Goal: Information Seeking & Learning: Learn about a topic

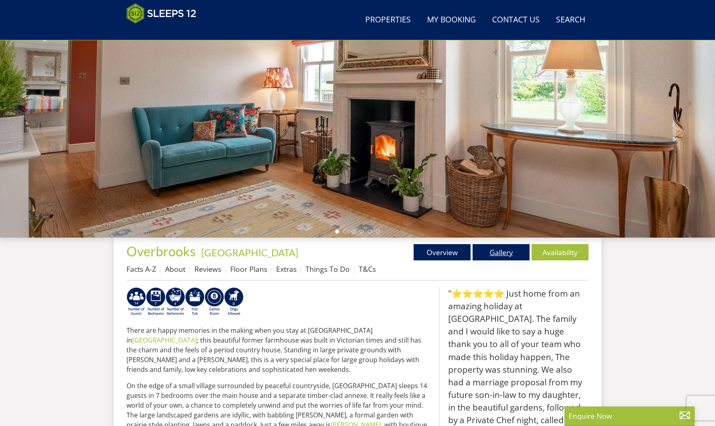
scroll to position [108, 0]
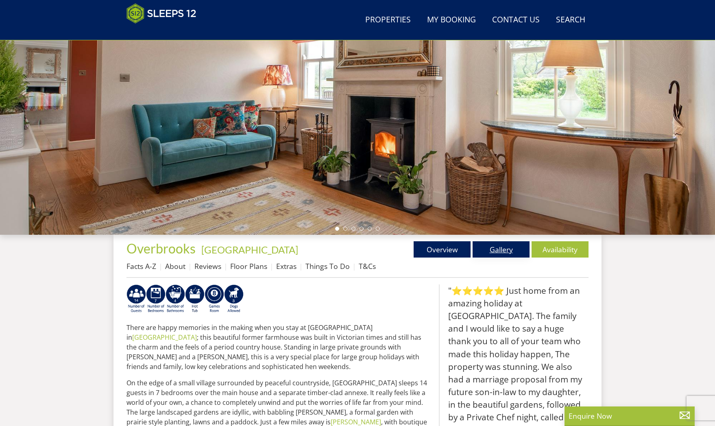
click at [511, 252] on link "Gallery" at bounding box center [500, 249] width 57 height 16
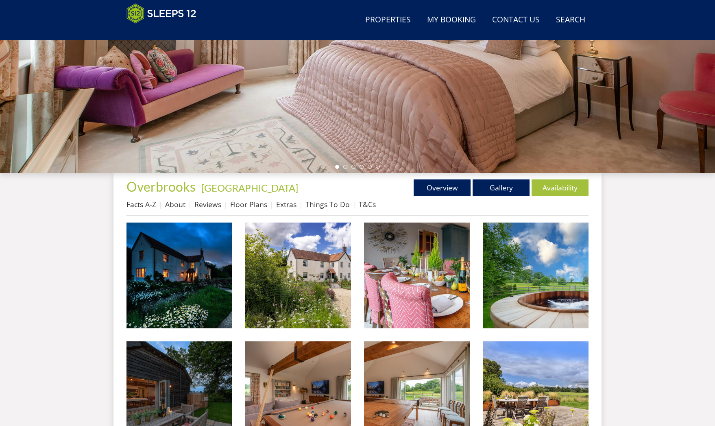
scroll to position [172, 0]
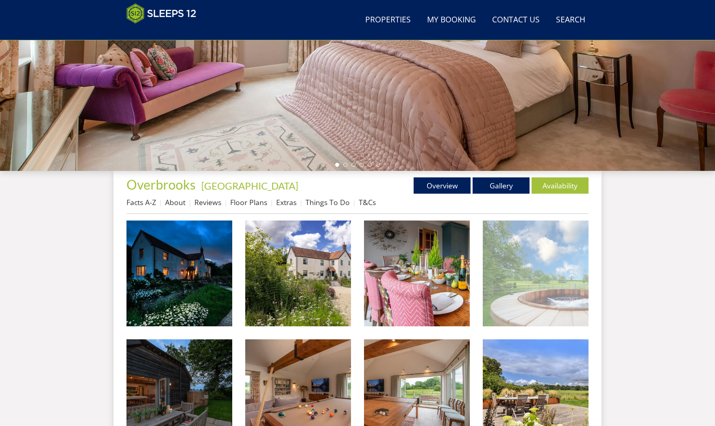
click at [562, 296] on img at bounding box center [536, 273] width 106 height 106
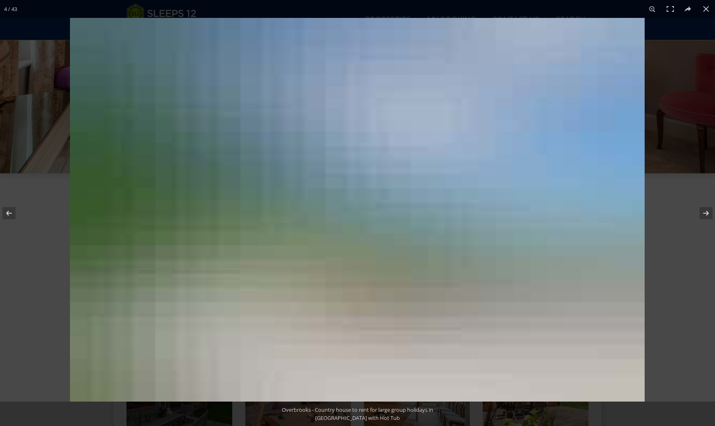
scroll to position [169, 0]
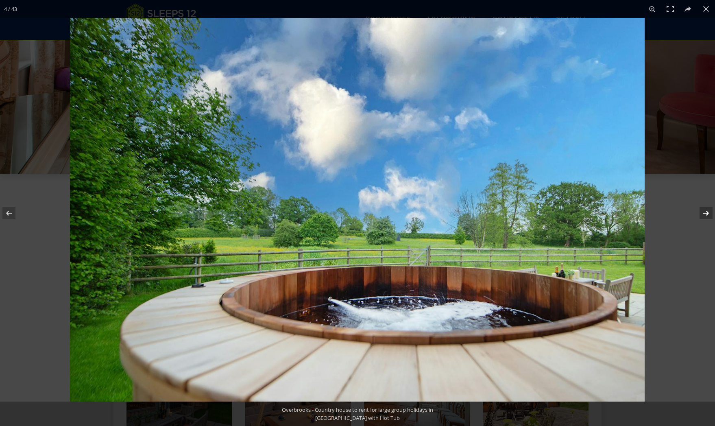
click at [707, 211] on button at bounding box center [700, 213] width 28 height 41
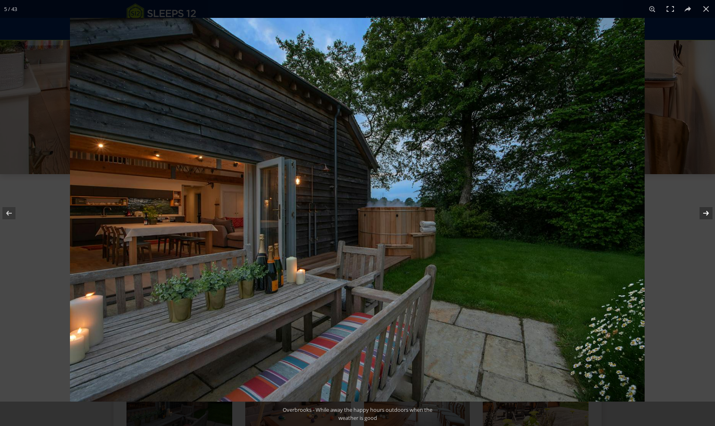
click at [707, 212] on button at bounding box center [700, 213] width 28 height 41
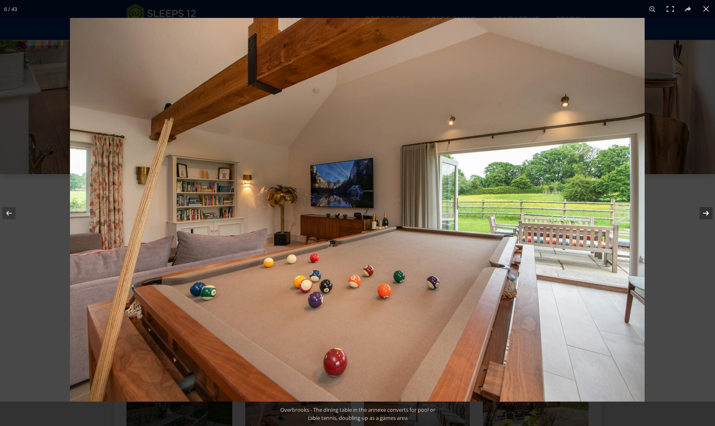
click at [707, 212] on button at bounding box center [700, 213] width 28 height 41
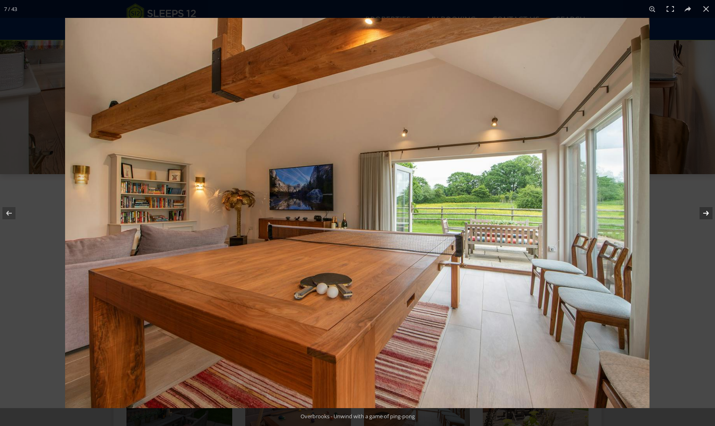
click at [707, 212] on button at bounding box center [700, 213] width 28 height 41
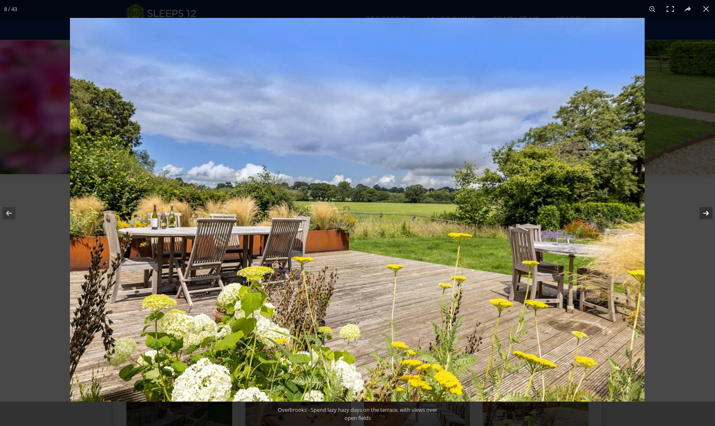
click at [707, 212] on button at bounding box center [700, 213] width 28 height 41
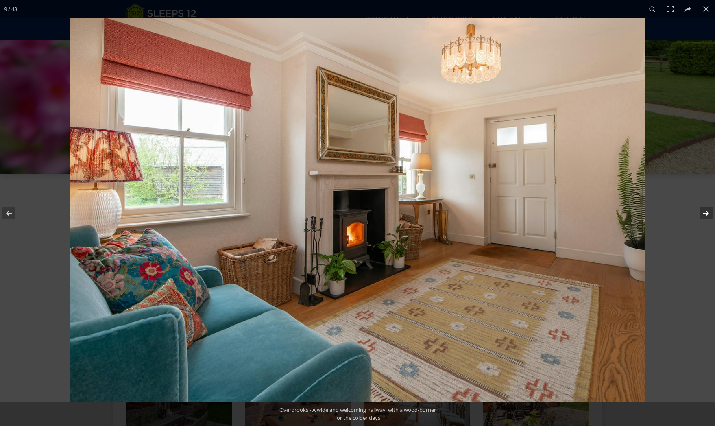
click at [707, 212] on button at bounding box center [700, 213] width 28 height 41
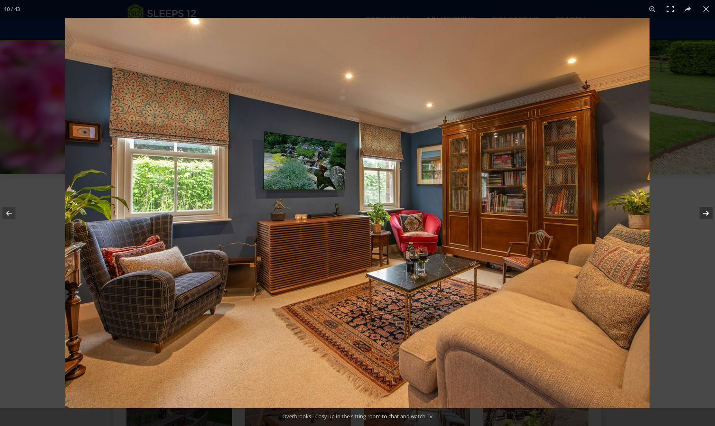
click at [707, 212] on button at bounding box center [700, 213] width 28 height 41
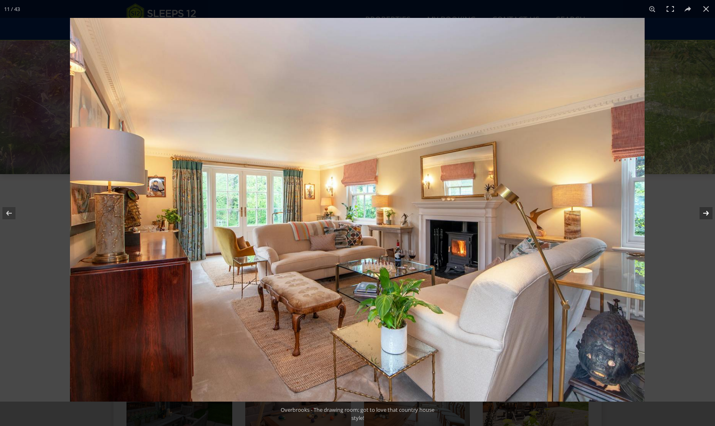
click at [707, 212] on button at bounding box center [700, 213] width 28 height 41
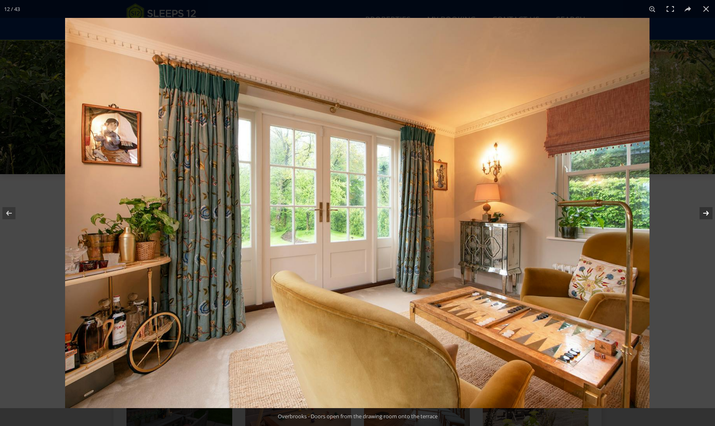
click at [707, 212] on button at bounding box center [700, 213] width 28 height 41
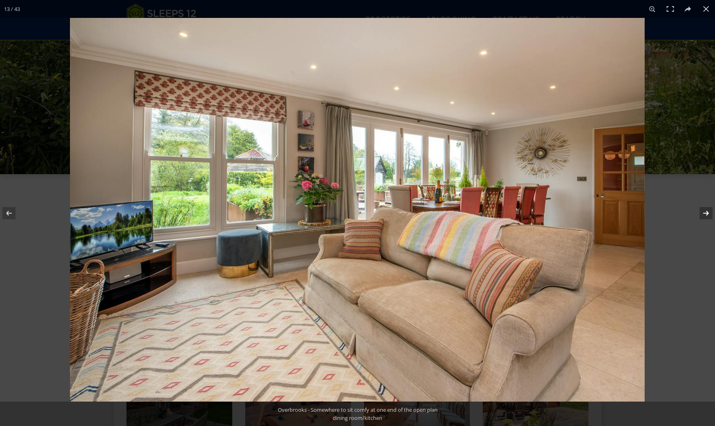
click at [707, 212] on button at bounding box center [700, 213] width 28 height 41
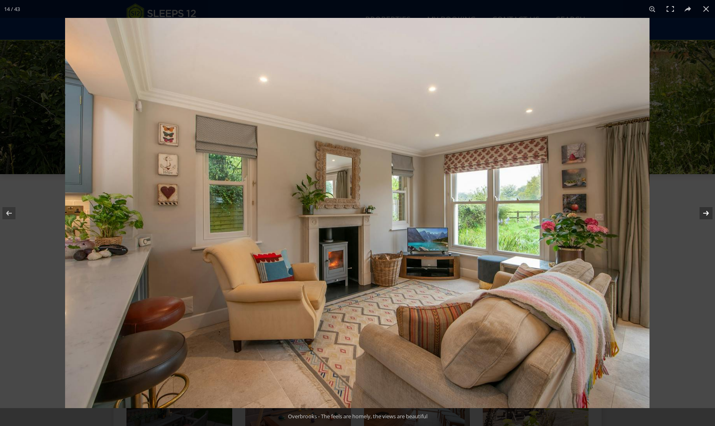
click at [707, 212] on button at bounding box center [700, 213] width 28 height 41
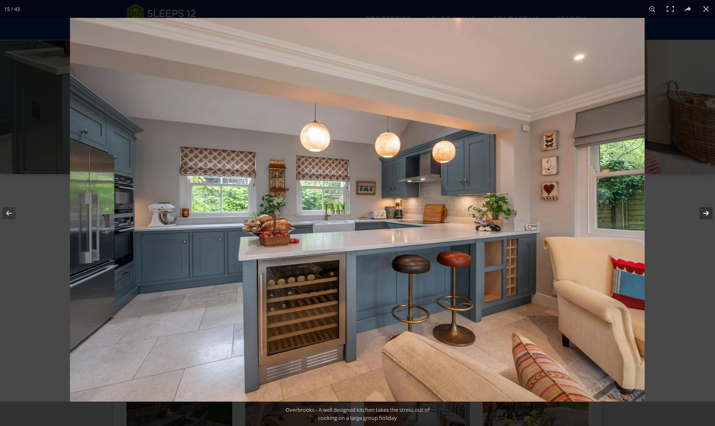
click at [707, 212] on button at bounding box center [700, 213] width 28 height 41
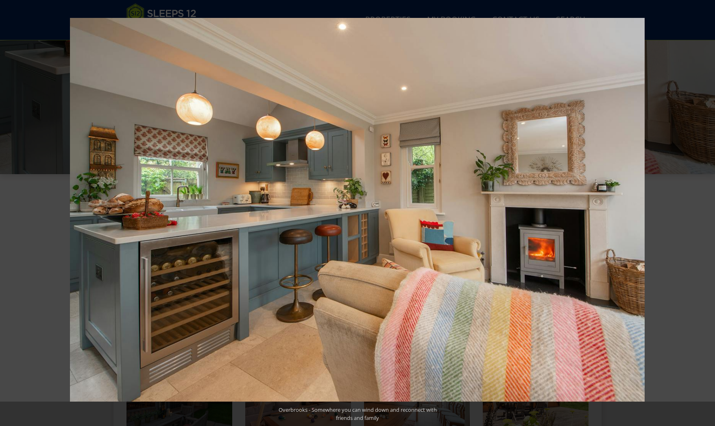
click at [707, 212] on button at bounding box center [700, 213] width 28 height 41
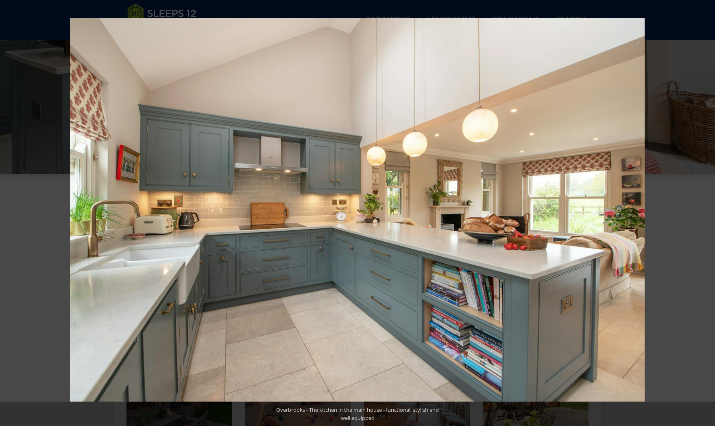
click at [707, 212] on button at bounding box center [700, 213] width 28 height 41
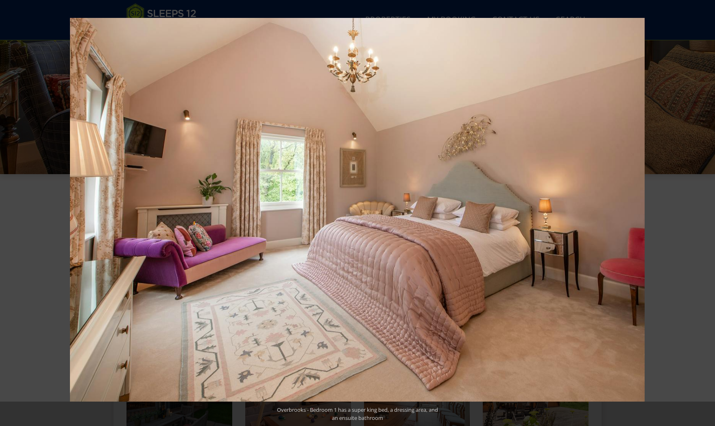
click at [707, 212] on button at bounding box center [700, 213] width 28 height 41
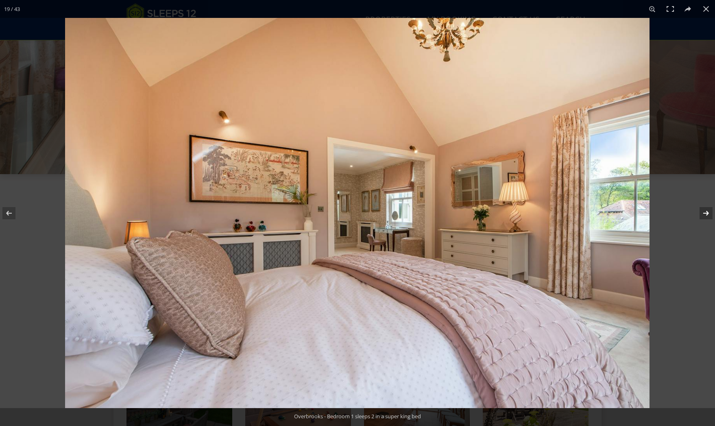
click at [707, 212] on button at bounding box center [700, 213] width 28 height 41
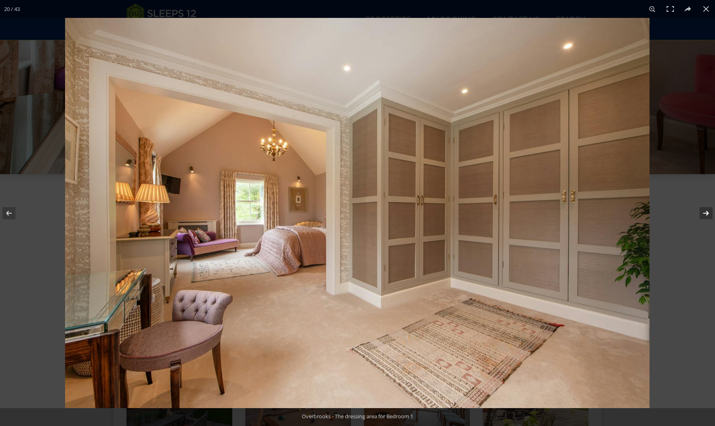
click at [707, 212] on button at bounding box center [700, 213] width 28 height 41
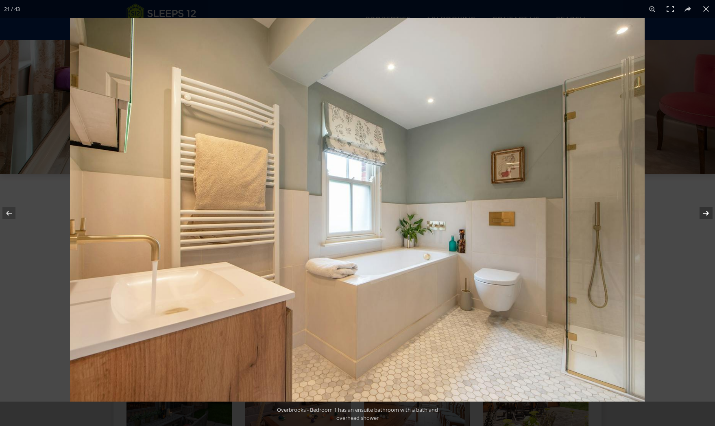
click at [707, 212] on button at bounding box center [700, 213] width 28 height 41
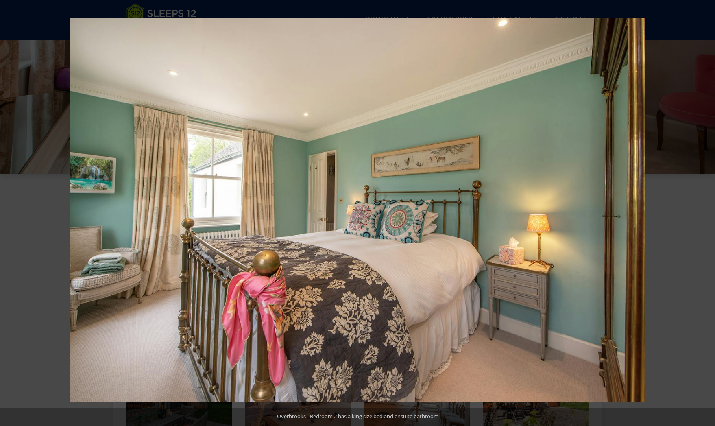
click at [707, 212] on button at bounding box center [700, 213] width 28 height 41
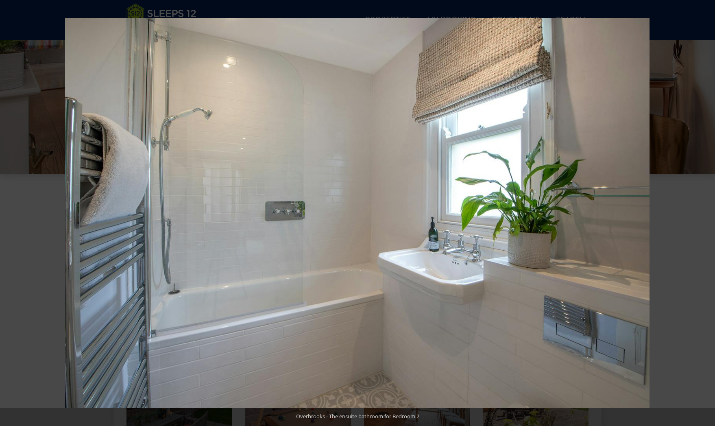
click at [707, 212] on button at bounding box center [700, 213] width 28 height 41
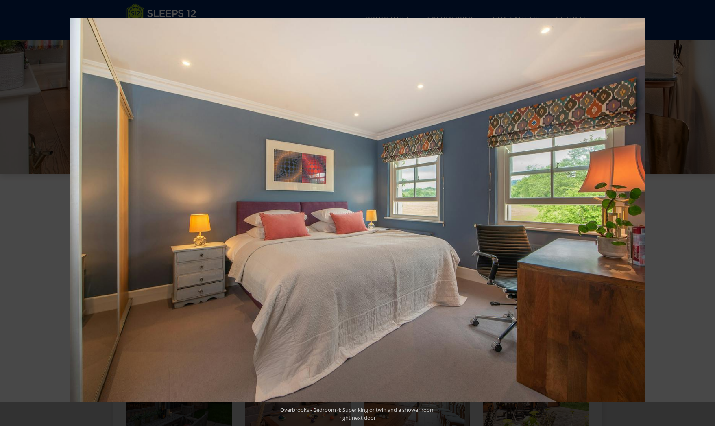
click at [707, 212] on button at bounding box center [700, 213] width 28 height 41
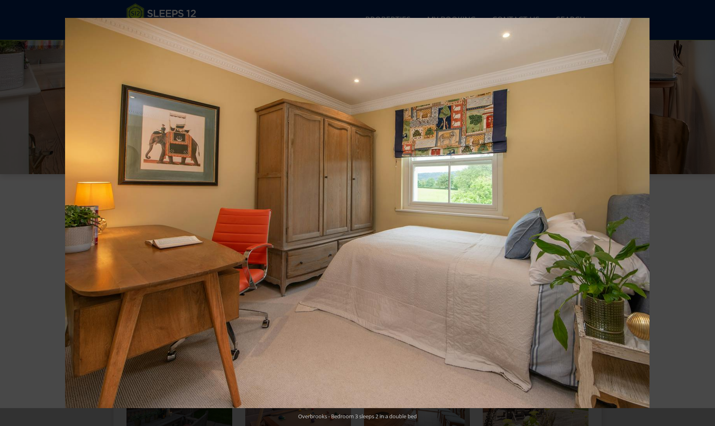
click at [707, 212] on button at bounding box center [700, 213] width 28 height 41
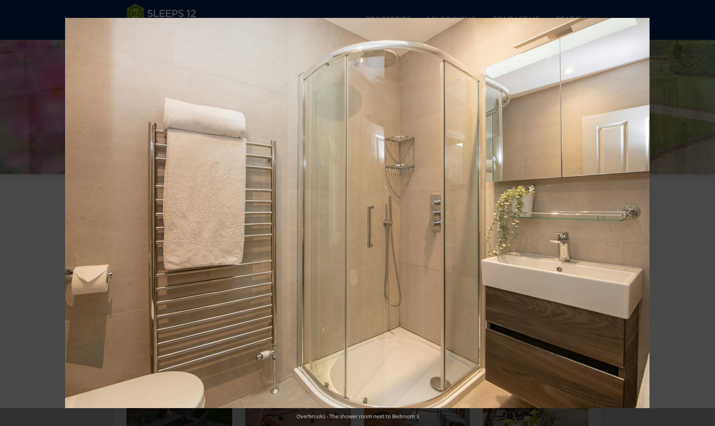
click at [707, 212] on button at bounding box center [700, 213] width 28 height 41
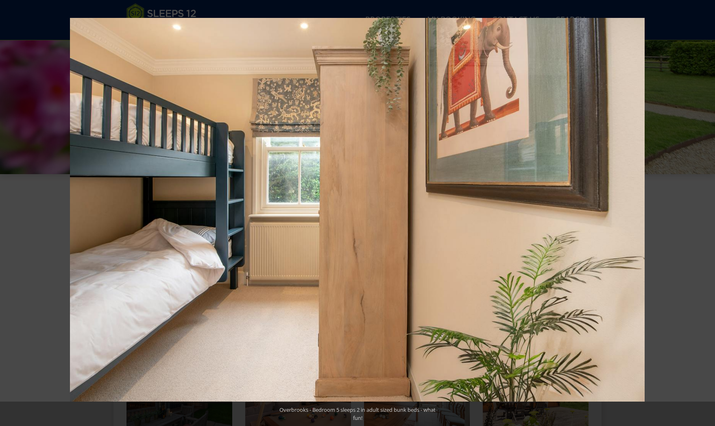
click at [707, 212] on button at bounding box center [700, 213] width 28 height 41
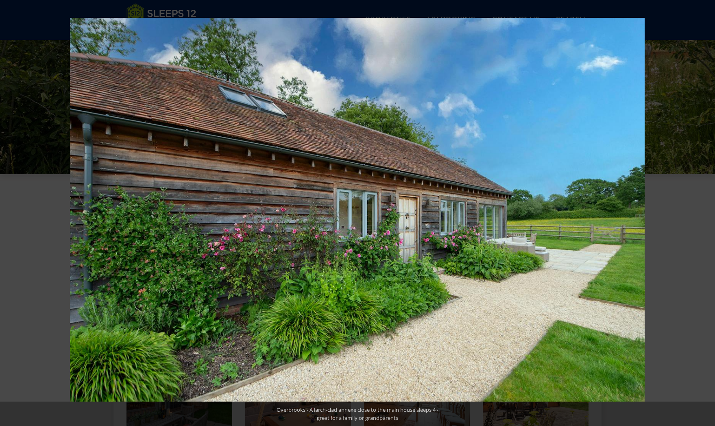
click at [707, 212] on button at bounding box center [700, 213] width 28 height 41
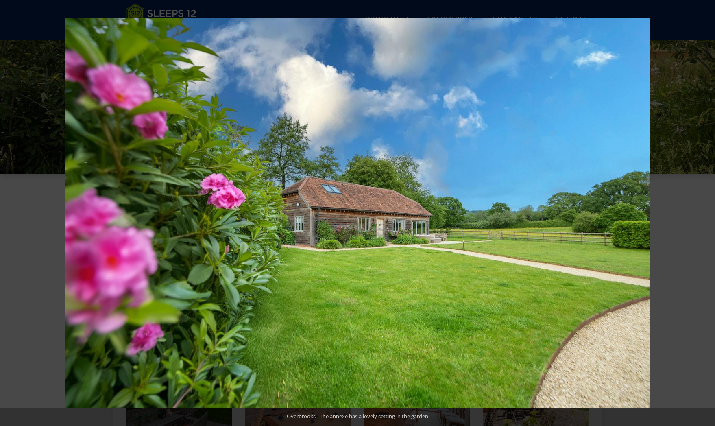
click at [707, 212] on button at bounding box center [700, 213] width 28 height 41
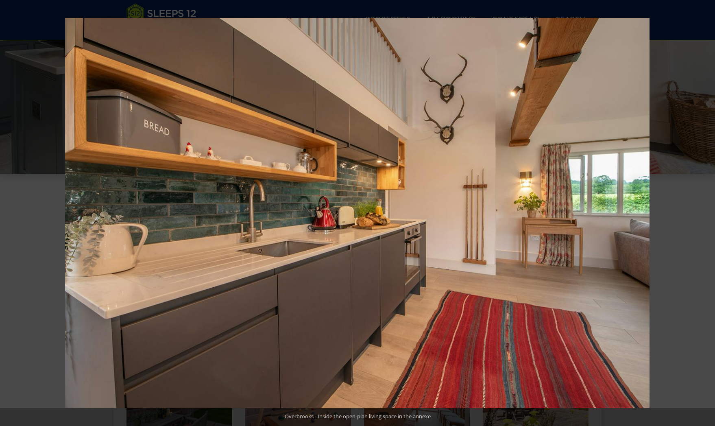
click at [707, 212] on button at bounding box center [700, 213] width 28 height 41
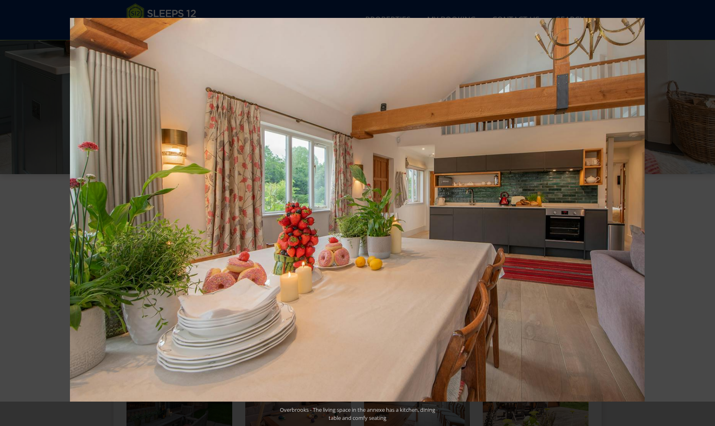
click at [707, 212] on button at bounding box center [700, 213] width 28 height 41
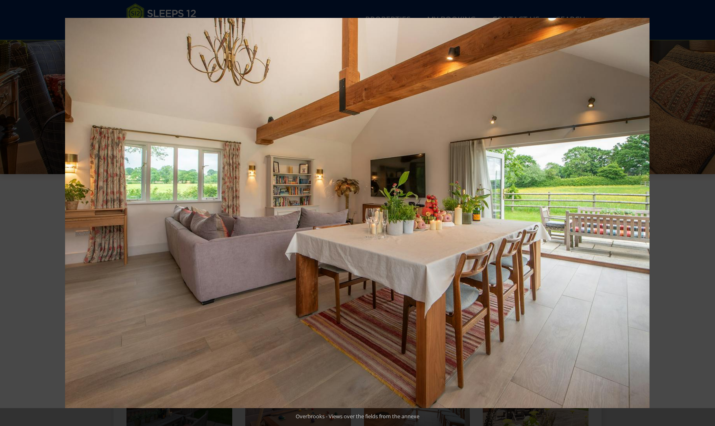
click at [707, 212] on button at bounding box center [700, 213] width 28 height 41
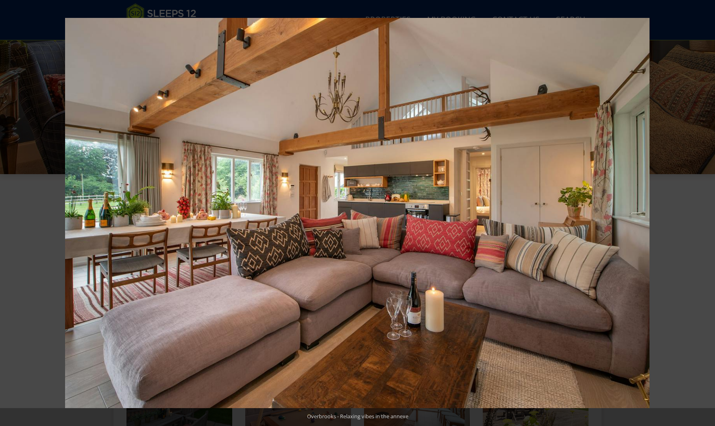
click at [707, 212] on button at bounding box center [700, 213] width 28 height 41
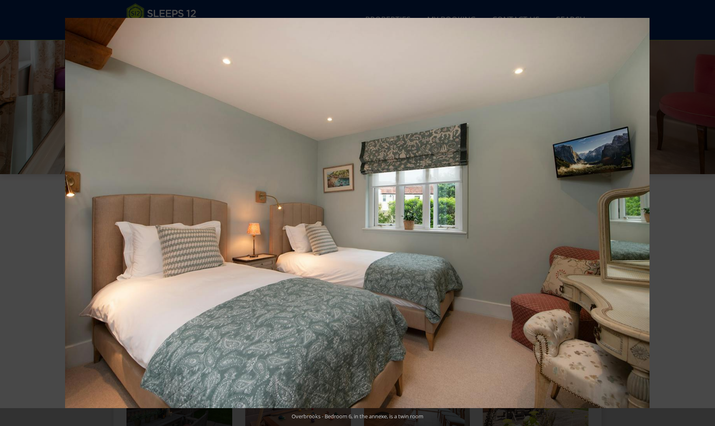
click at [707, 212] on button at bounding box center [700, 213] width 28 height 41
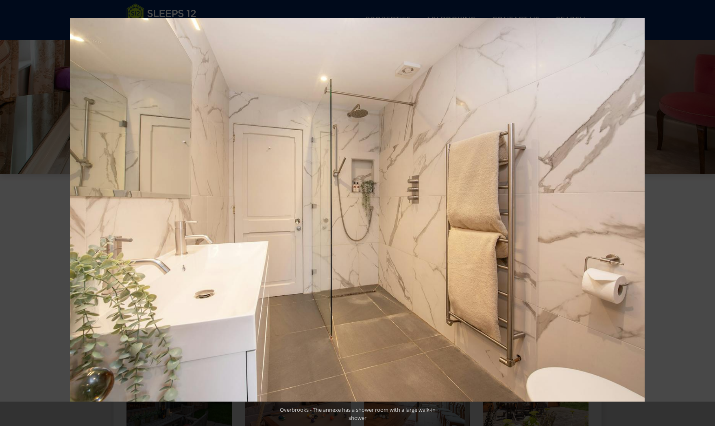
click at [707, 212] on button at bounding box center [700, 213] width 28 height 41
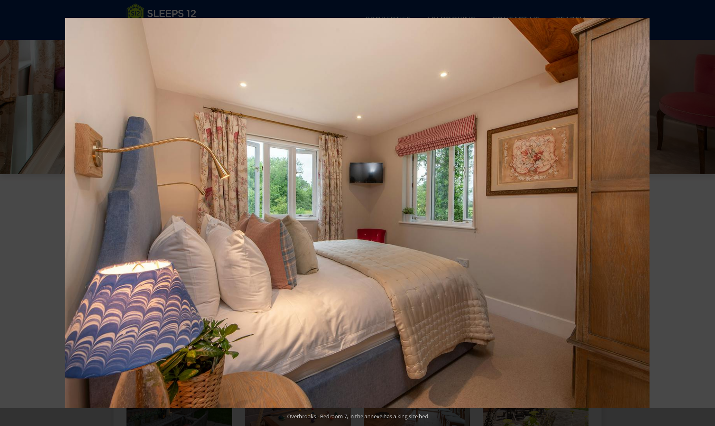
click at [707, 212] on button at bounding box center [700, 213] width 28 height 41
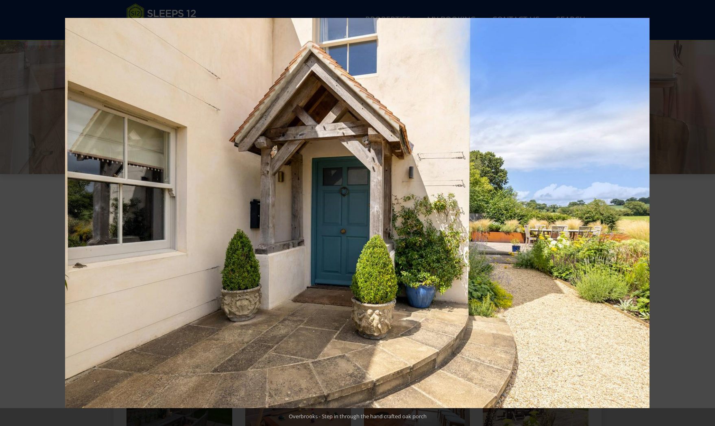
click at [707, 212] on button at bounding box center [700, 213] width 28 height 41
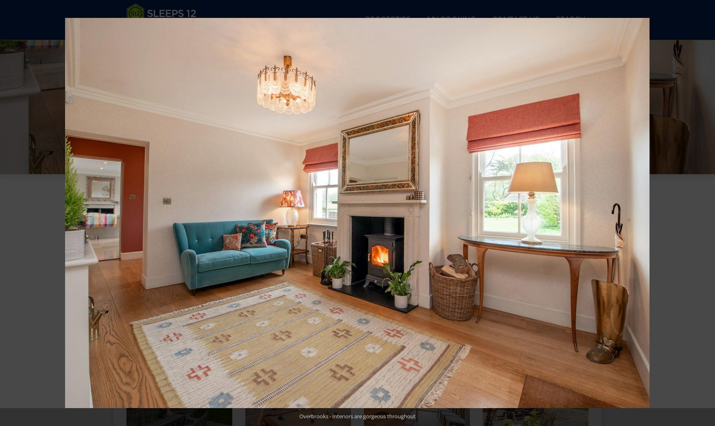
click at [707, 212] on button at bounding box center [700, 213] width 28 height 41
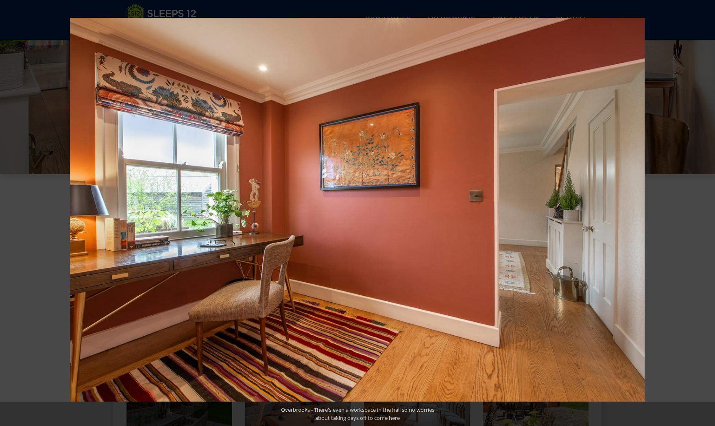
click at [707, 212] on button at bounding box center [700, 213] width 28 height 41
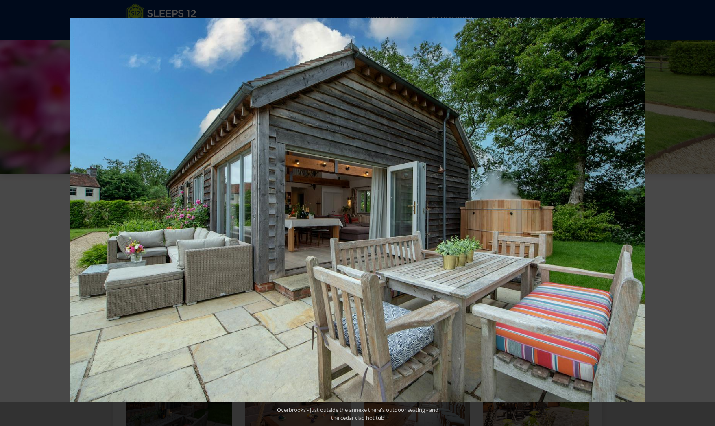
click at [707, 212] on button at bounding box center [700, 213] width 28 height 41
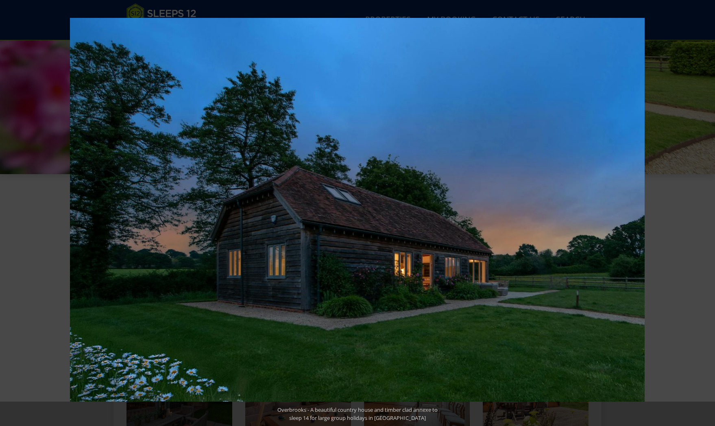
click at [707, 212] on button at bounding box center [700, 213] width 28 height 41
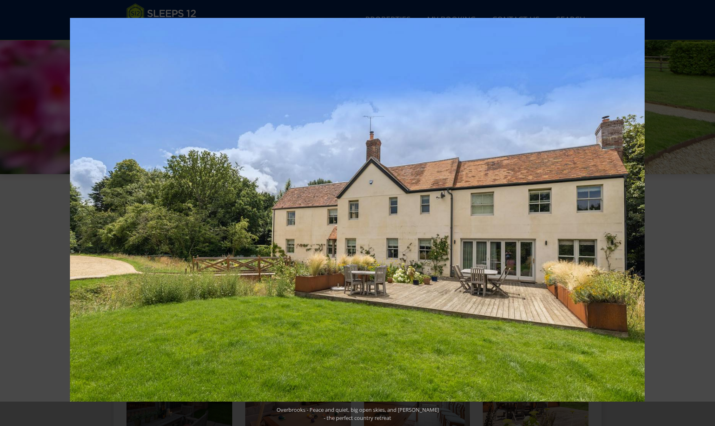
click at [707, 212] on button at bounding box center [700, 213] width 28 height 41
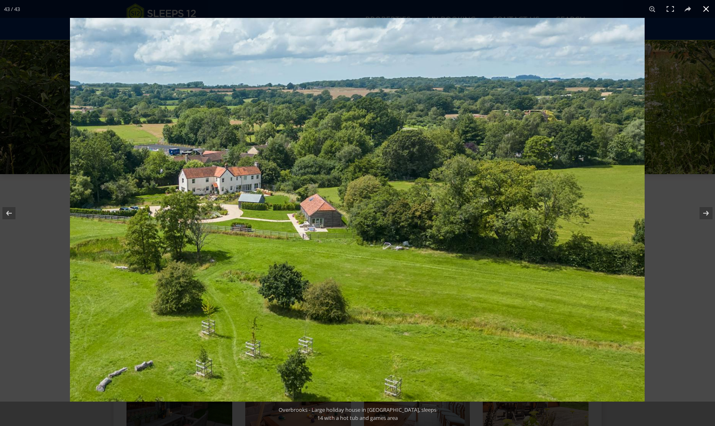
click at [706, 7] on button at bounding box center [706, 9] width 18 height 18
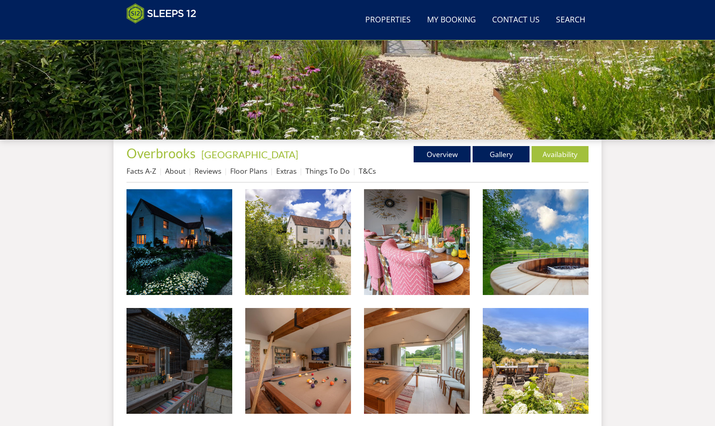
scroll to position [205, 0]
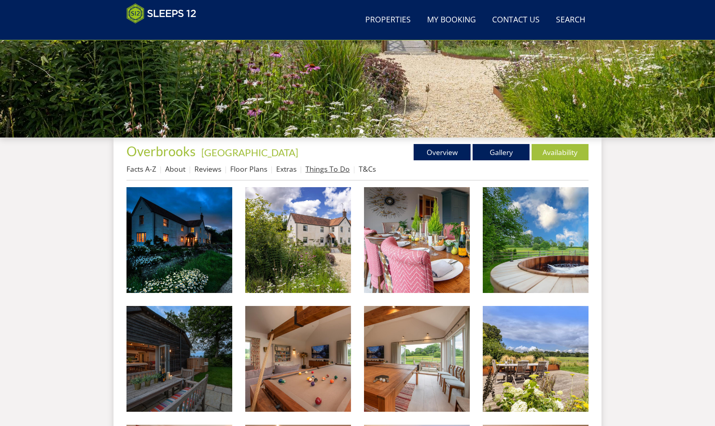
click at [324, 169] on link "Things To Do" at bounding box center [327, 169] width 44 height 10
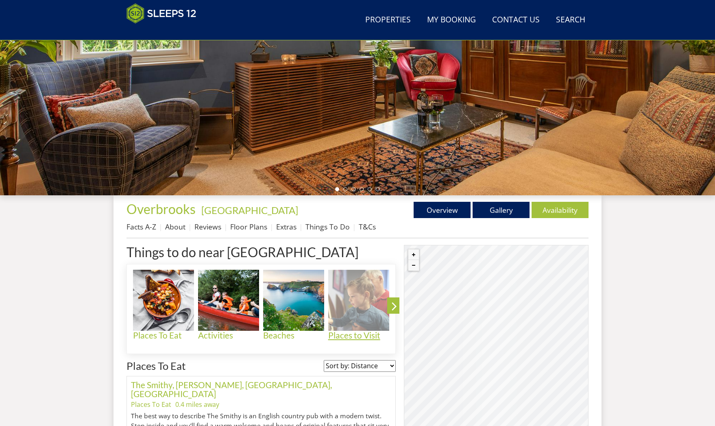
scroll to position [151, 0]
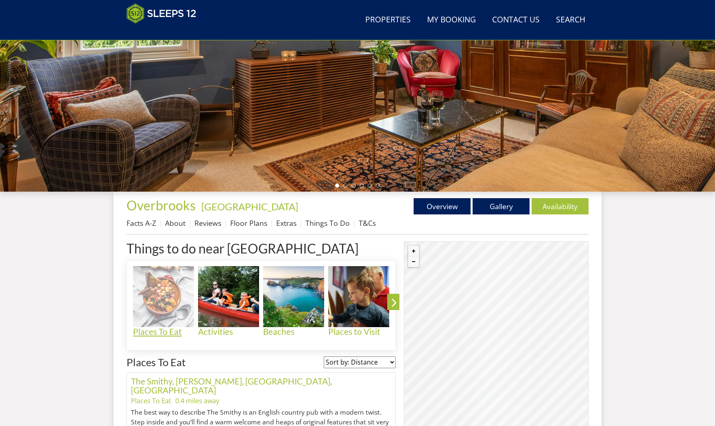
click at [157, 331] on h4 "Places To Eat" at bounding box center [163, 331] width 61 height 9
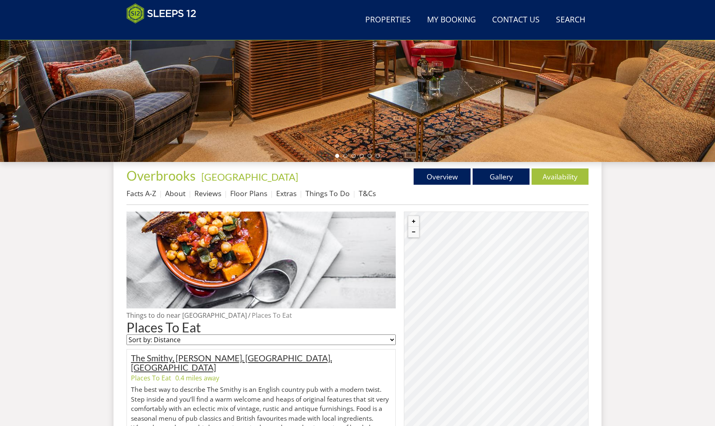
click at [216, 359] on link "The Smithy, [PERSON_NAME], [GEOGRAPHIC_DATA], [GEOGRAPHIC_DATA]" at bounding box center [231, 362] width 201 height 20
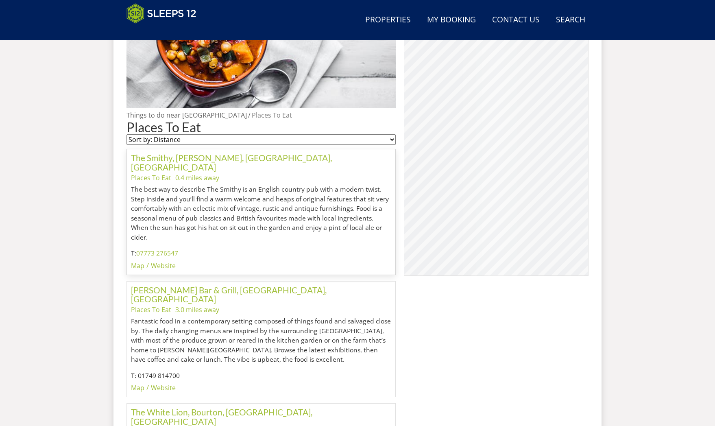
scroll to position [392, 0]
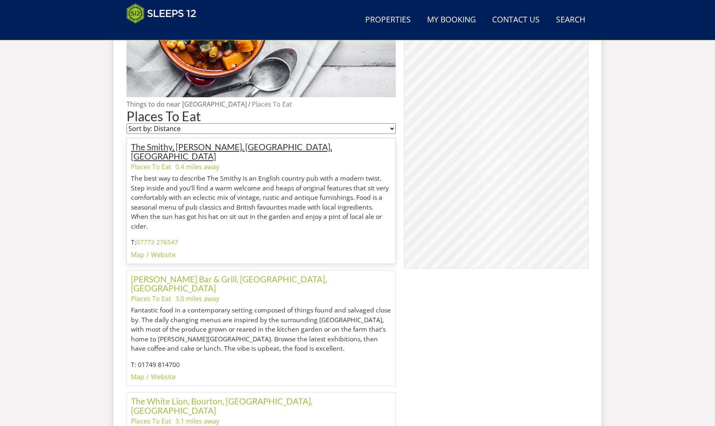
click at [198, 149] on link "The Smithy, [PERSON_NAME], [GEOGRAPHIC_DATA], [GEOGRAPHIC_DATA]" at bounding box center [231, 151] width 201 height 20
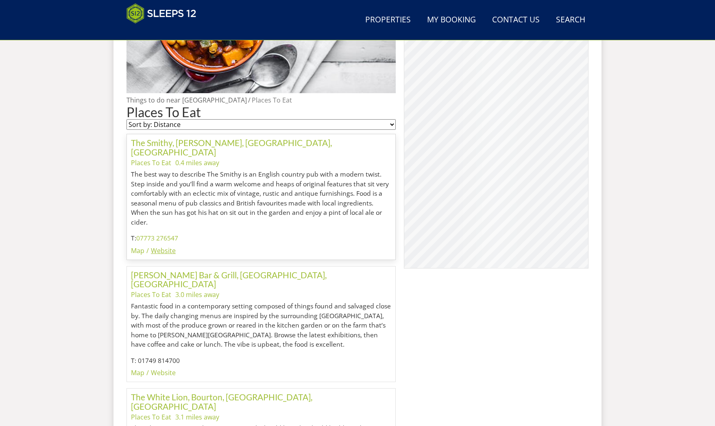
click at [164, 246] on link "Website" at bounding box center [163, 250] width 25 height 9
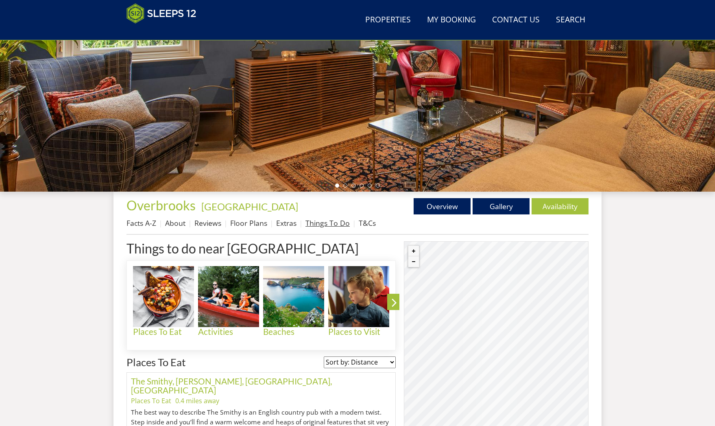
click at [325, 225] on link "Things To Do" at bounding box center [327, 223] width 44 height 10
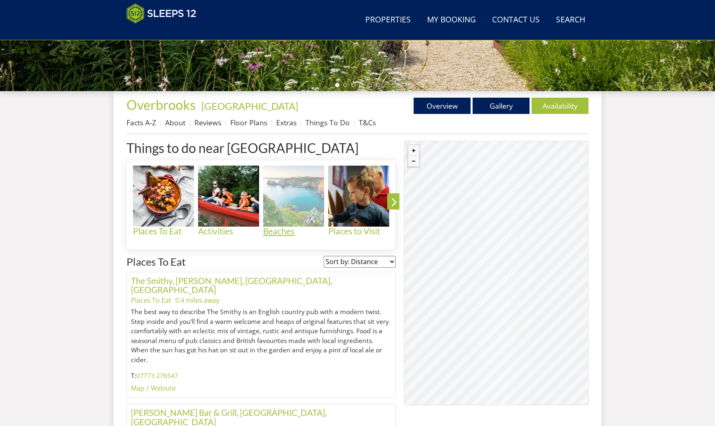
scroll to position [254, 0]
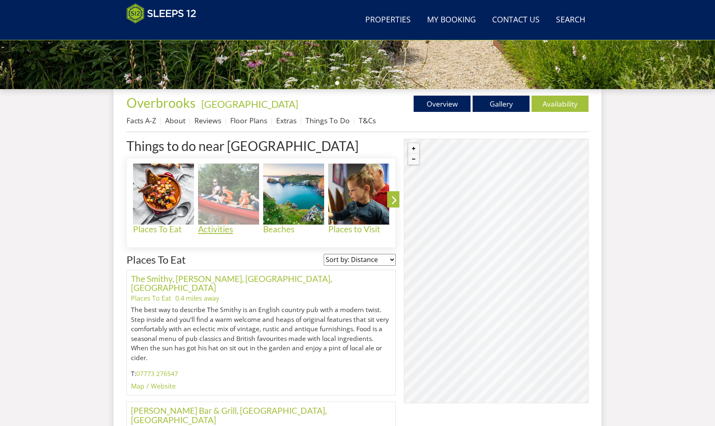
click at [220, 231] on h4 "Activities" at bounding box center [228, 228] width 61 height 9
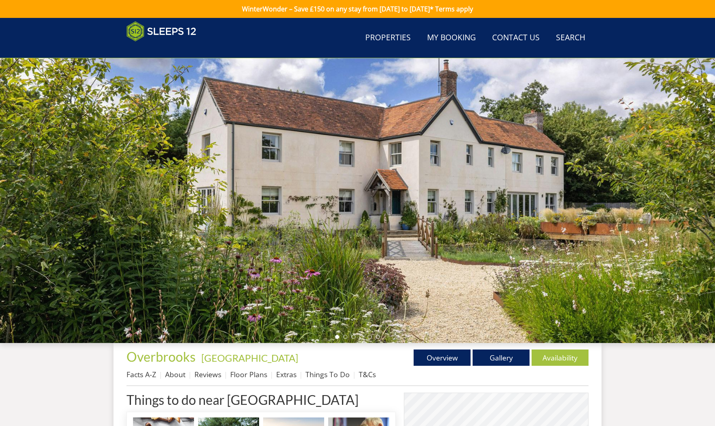
scroll to position [254, 0]
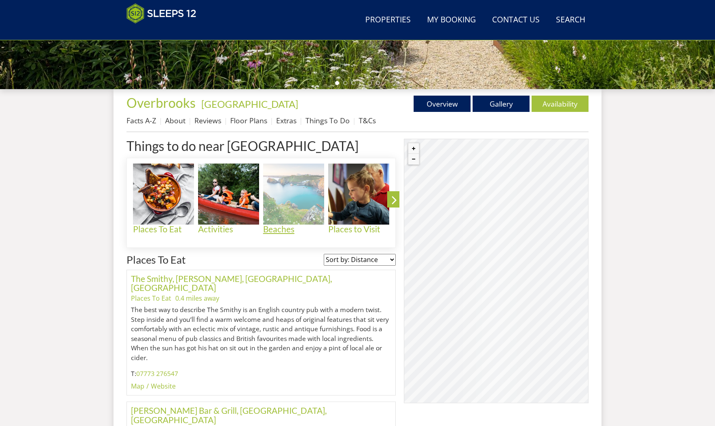
click at [279, 232] on h4 "Beaches" at bounding box center [293, 228] width 61 height 9
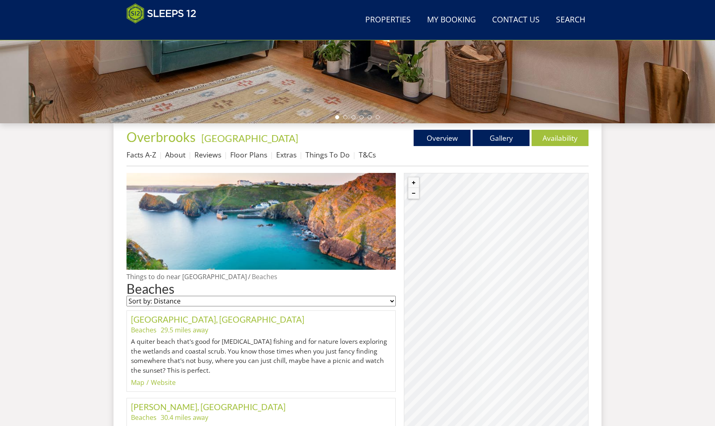
scroll to position [220, 0]
click at [143, 156] on link "Facts A-Z" at bounding box center [141, 154] width 30 height 10
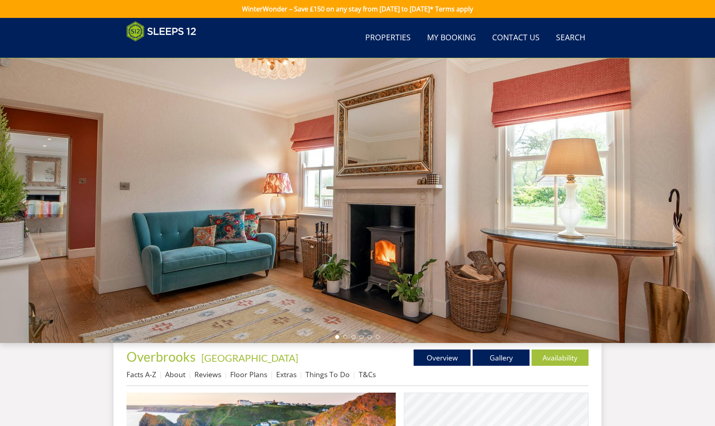
scroll to position [220, 0]
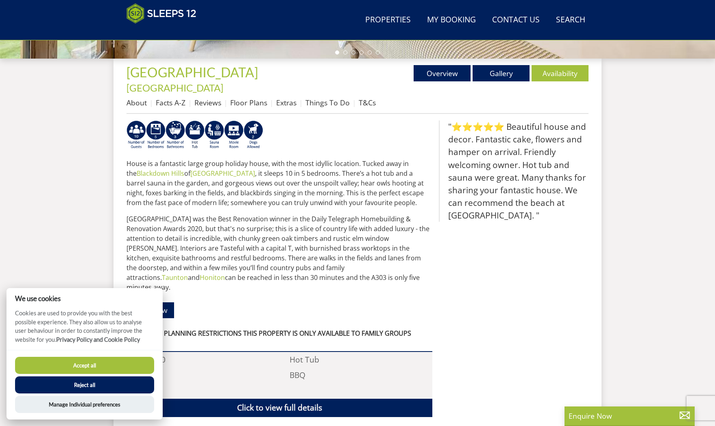
scroll to position [285, 0]
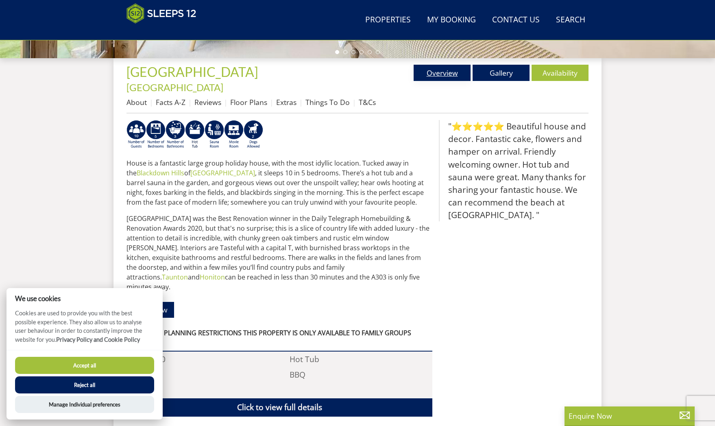
click at [447, 76] on link "Overview" at bounding box center [441, 73] width 57 height 16
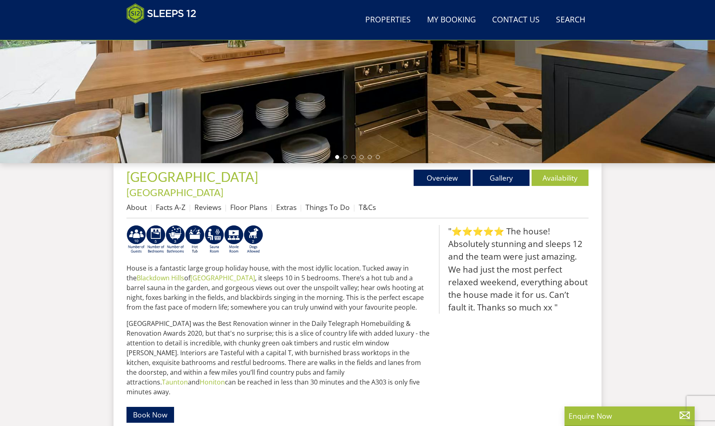
scroll to position [183, 0]
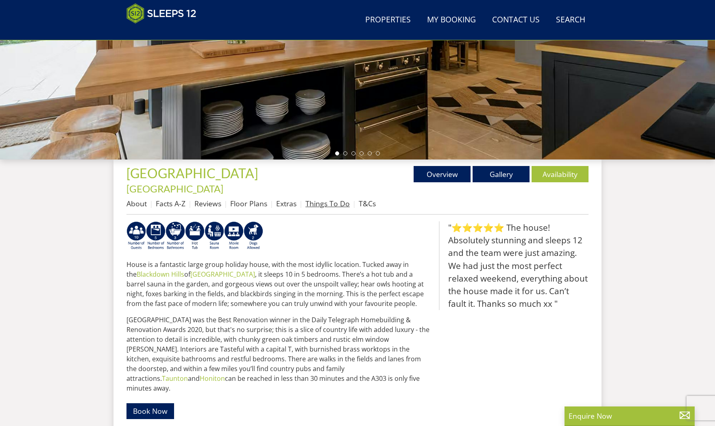
click at [331, 198] on link "Things To Do" at bounding box center [327, 203] width 44 height 10
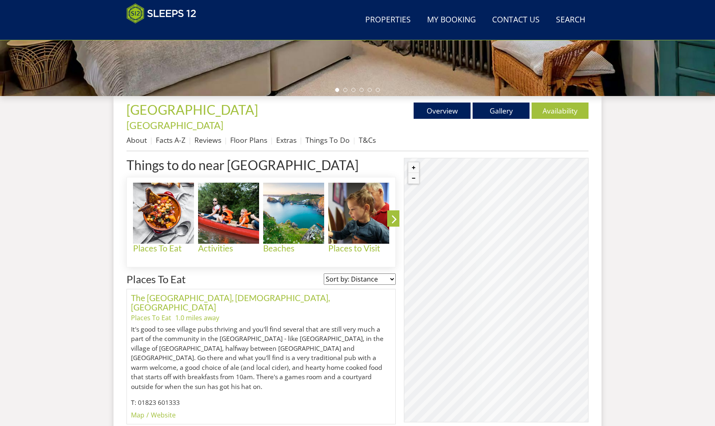
scroll to position [248, 0]
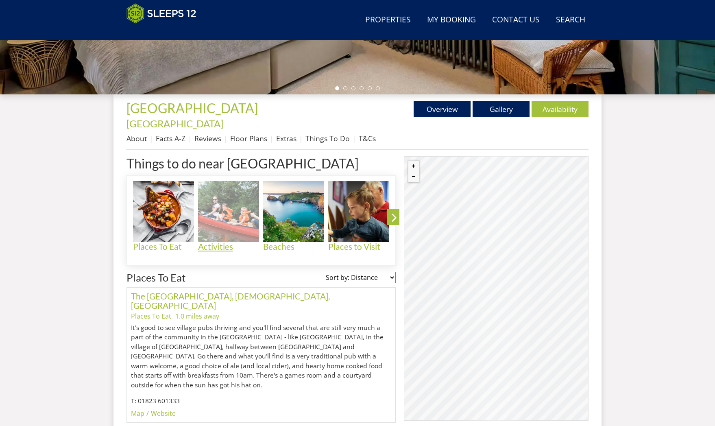
click at [215, 242] on h4 "Activities" at bounding box center [228, 246] width 61 height 9
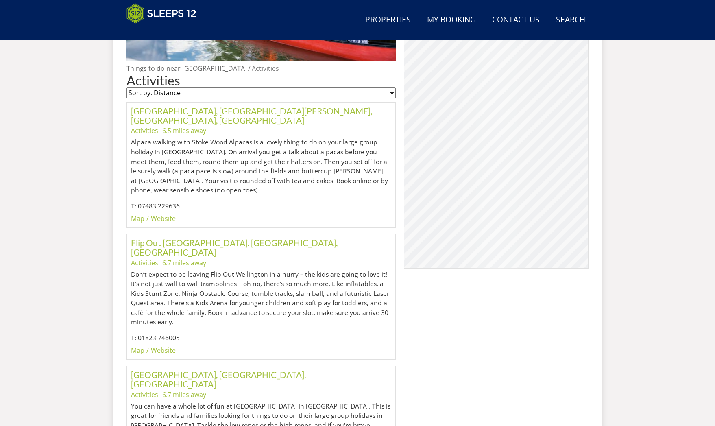
scroll to position [392, 0]
